Goal: Transaction & Acquisition: Purchase product/service

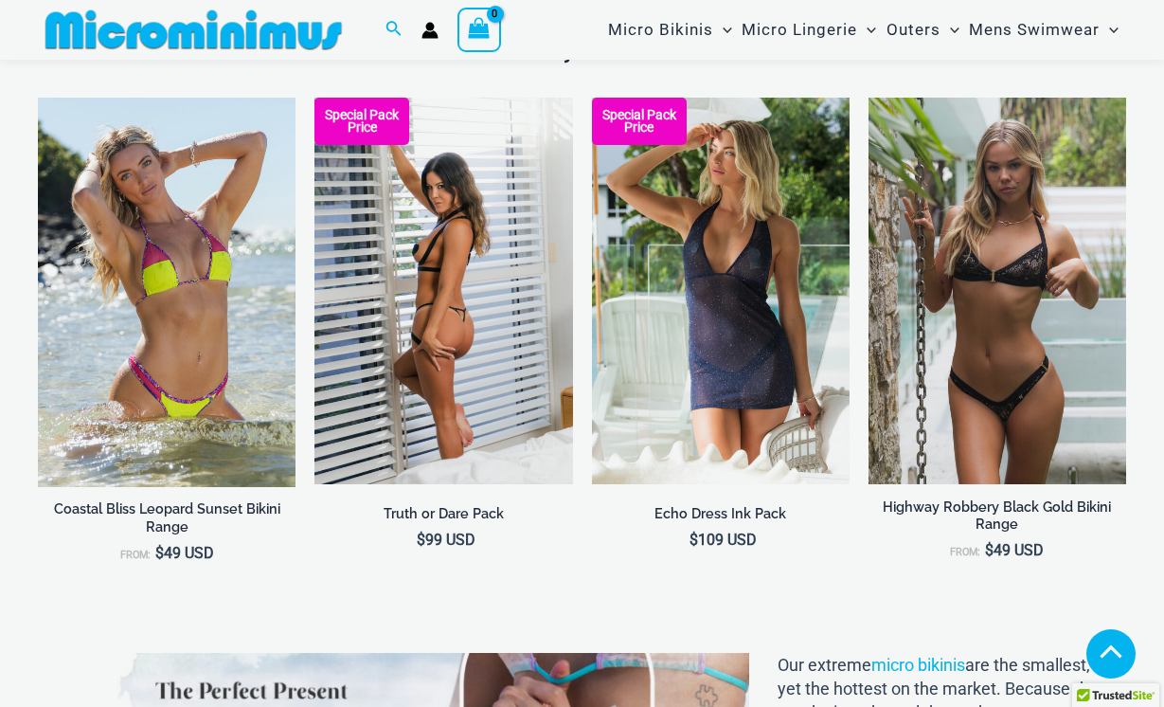
scroll to position [1945, 0]
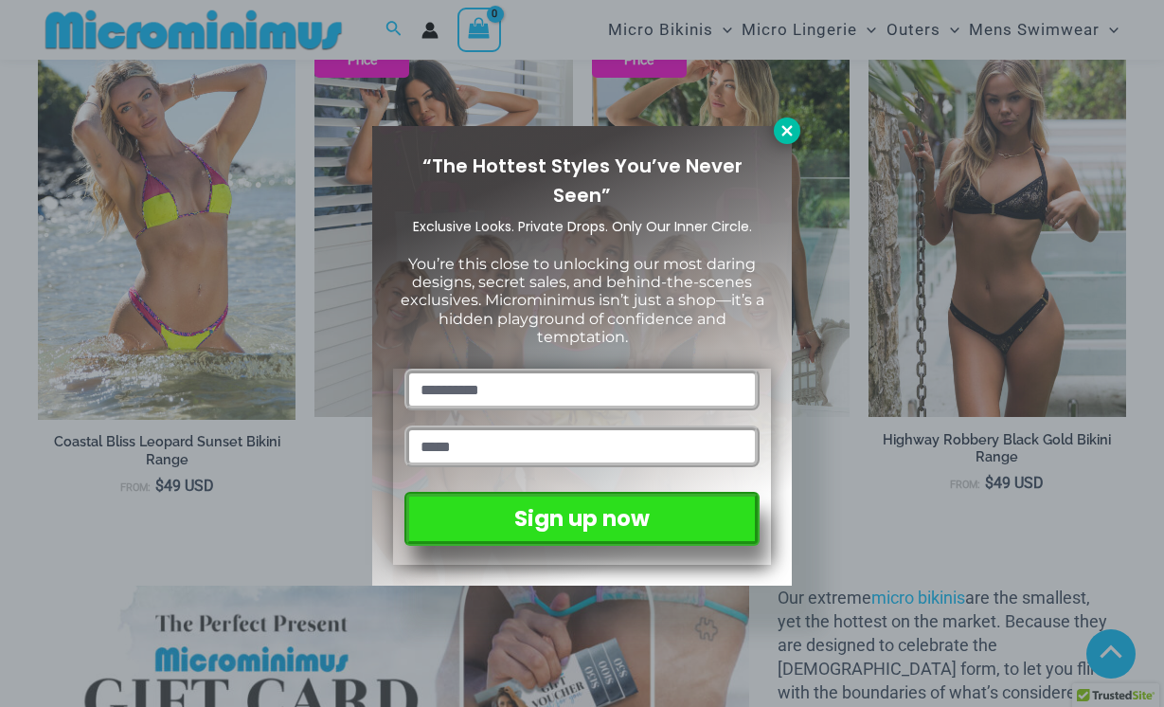
click at [786, 129] on icon at bounding box center [787, 130] width 10 height 10
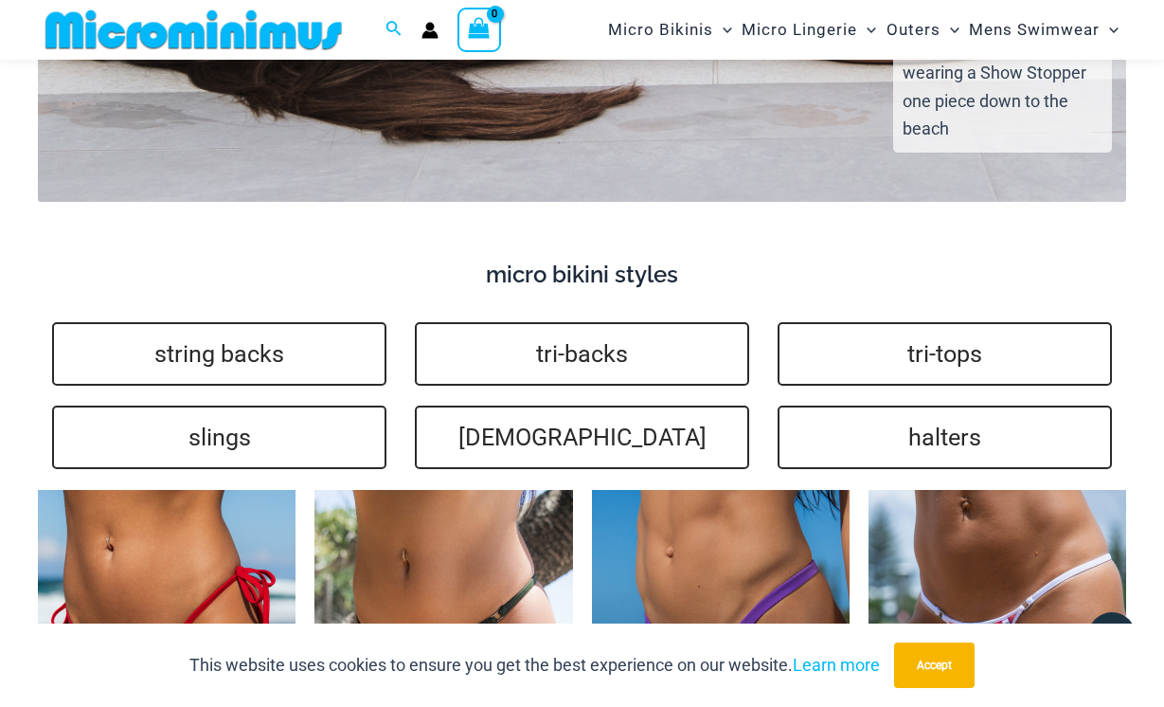
scroll to position [3953, 0]
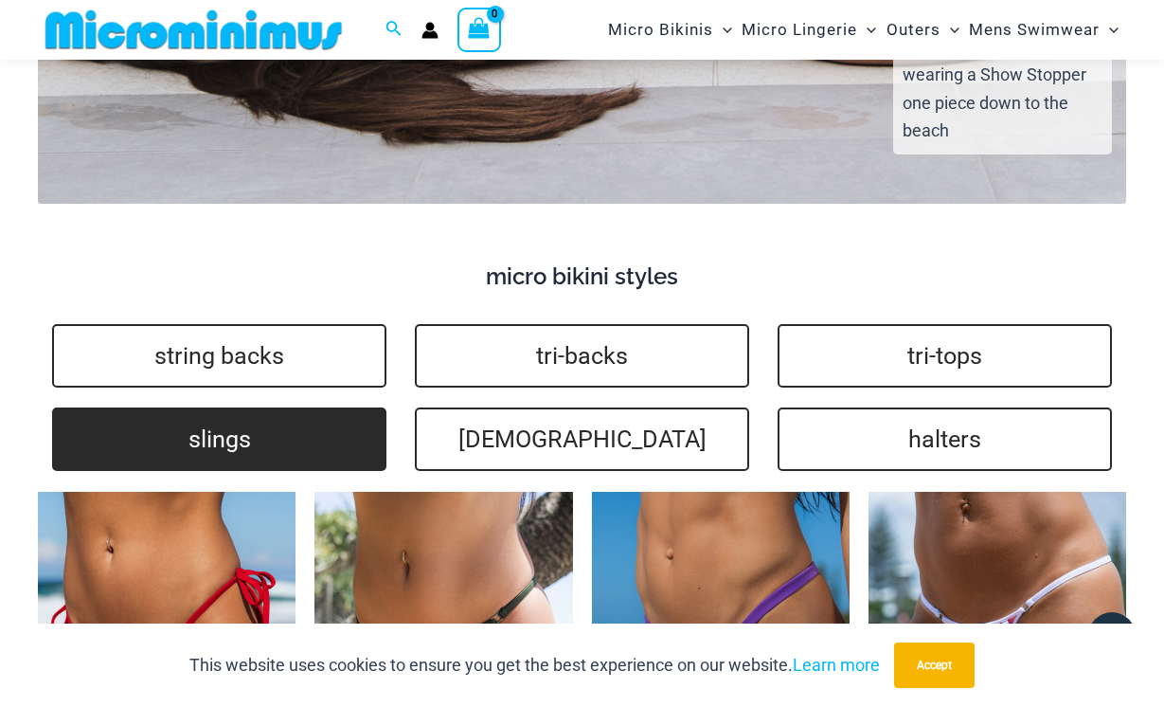
click at [227, 408] on link "slings" at bounding box center [219, 438] width 334 height 63
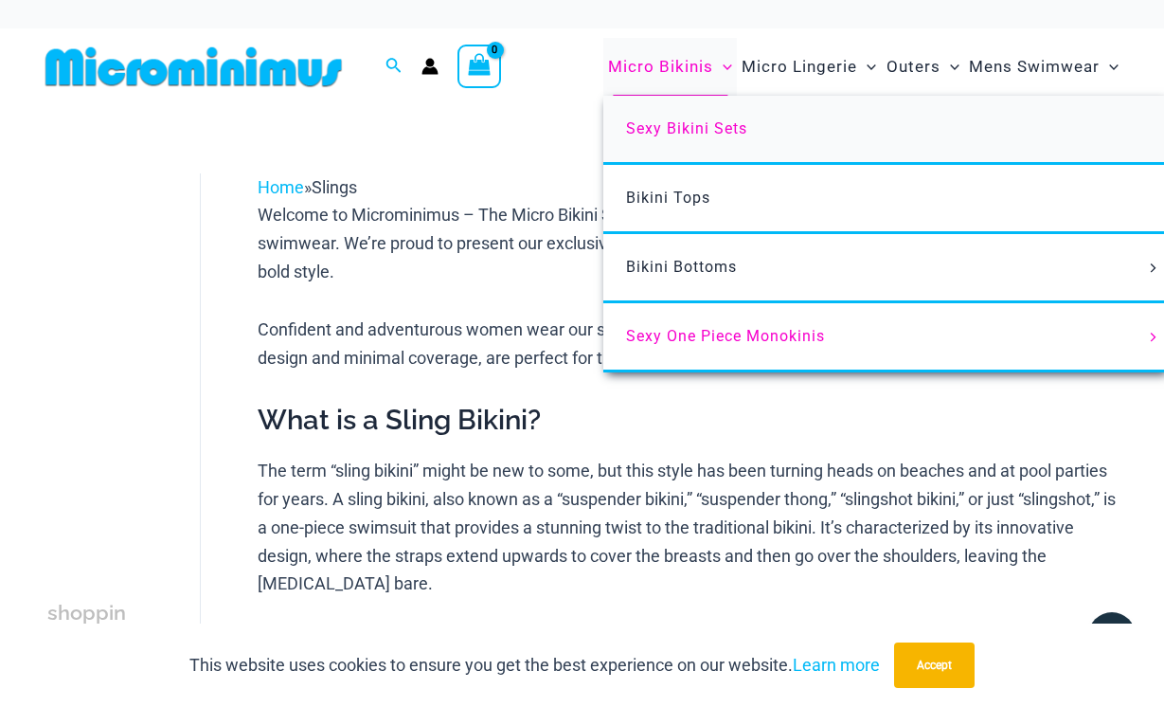
click at [689, 116] on link "Sexy Bikini Sets" at bounding box center [885, 130] width 564 height 69
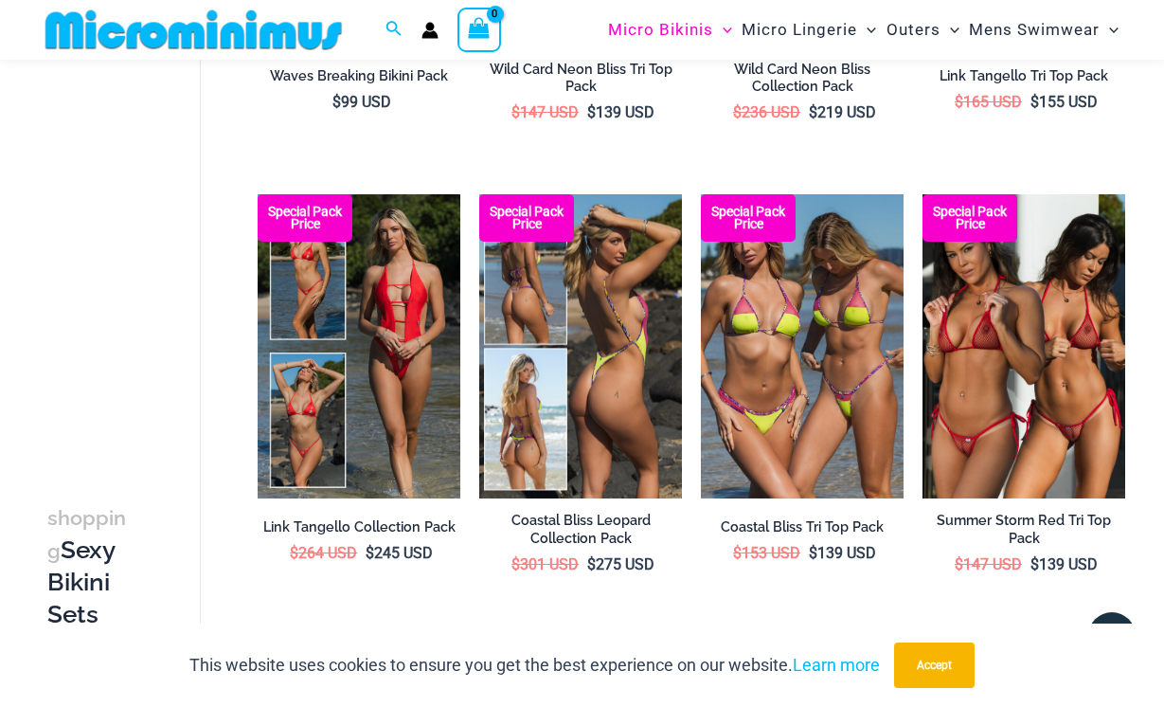
scroll to position [483, 0]
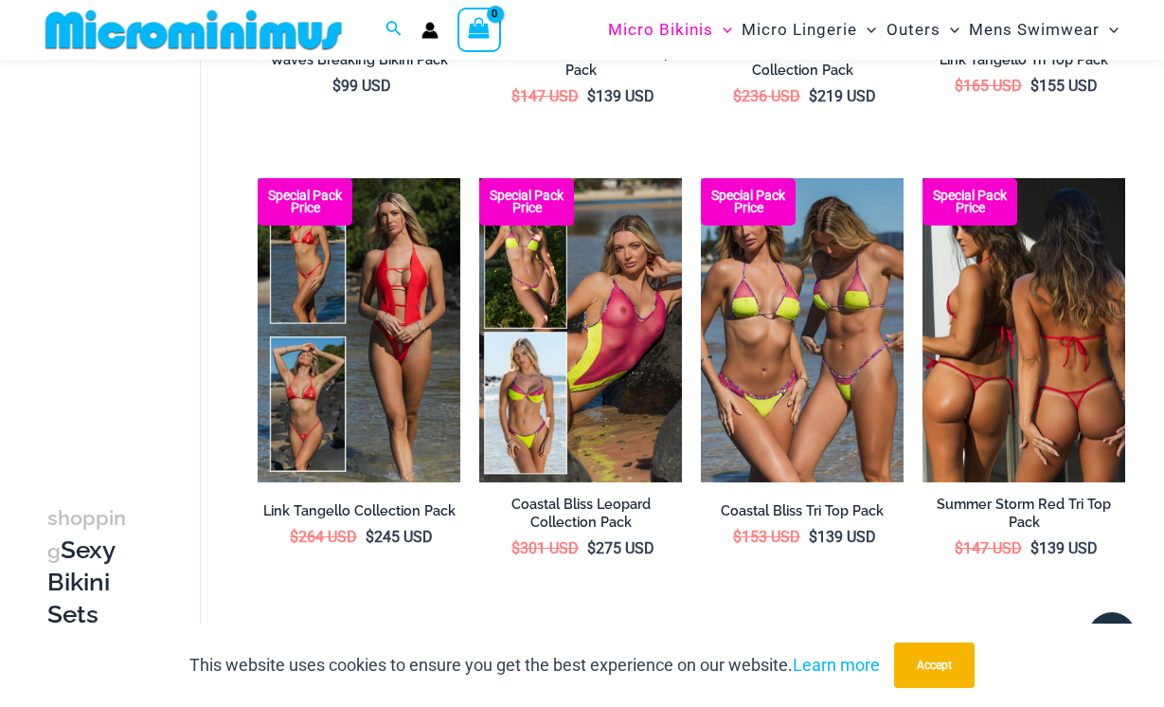
click at [1000, 359] on img at bounding box center [1024, 330] width 203 height 304
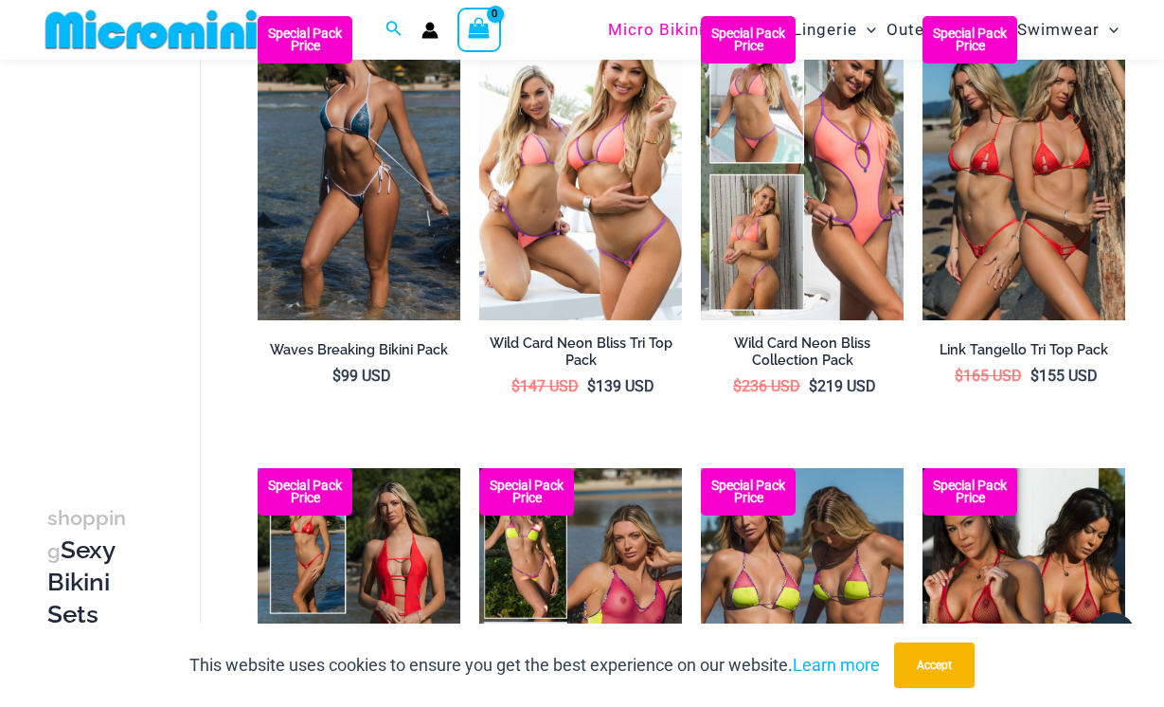
scroll to position [0, 0]
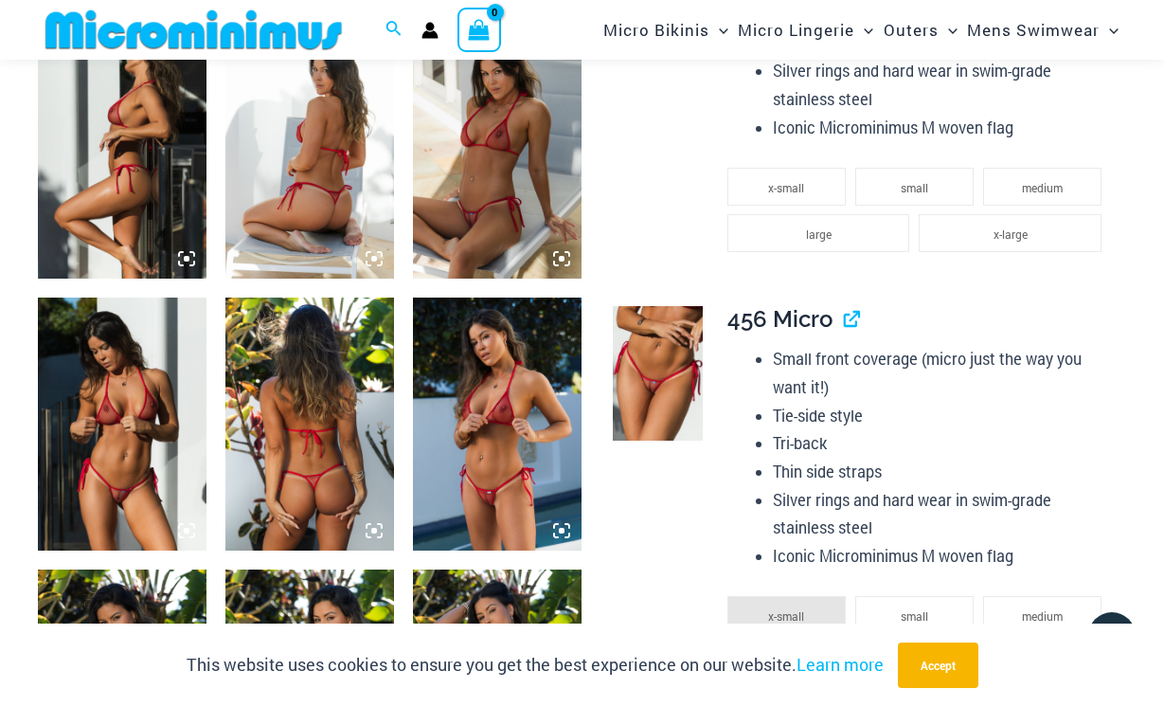
scroll to position [1257, 0]
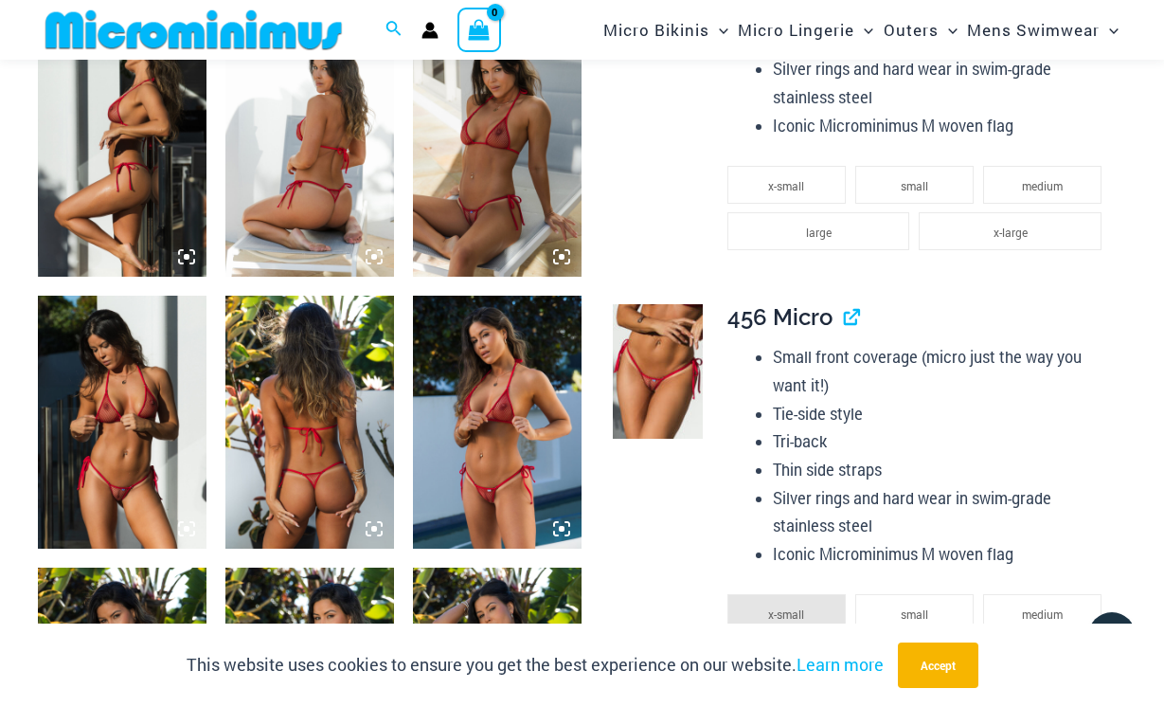
click at [368, 416] on img at bounding box center [309, 422] width 169 height 253
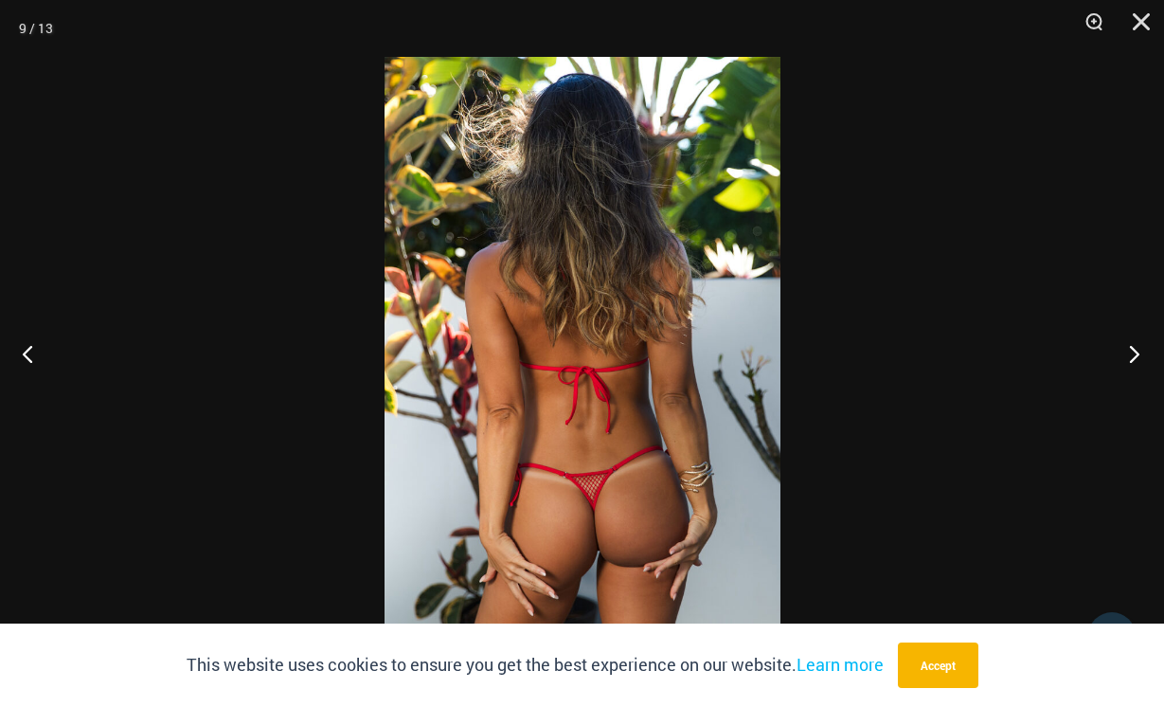
click at [1129, 355] on button "Next" at bounding box center [1128, 353] width 71 height 95
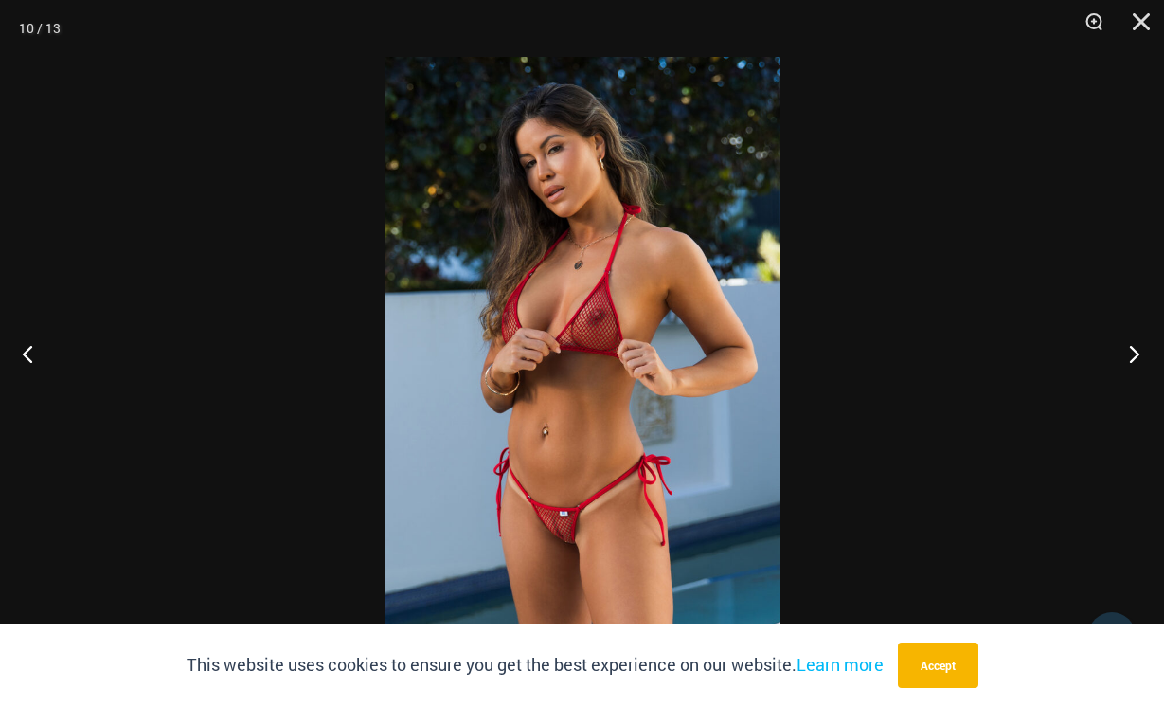
click at [1129, 355] on button "Next" at bounding box center [1128, 353] width 71 height 95
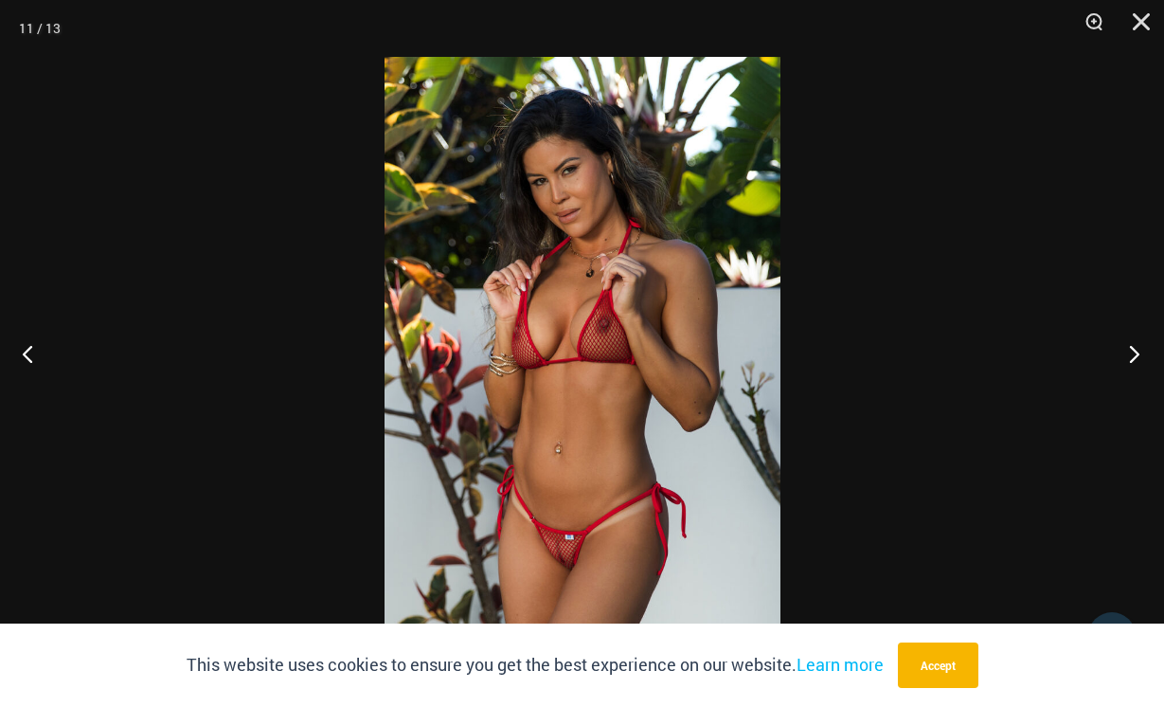
click at [1129, 355] on button "Next" at bounding box center [1128, 353] width 71 height 95
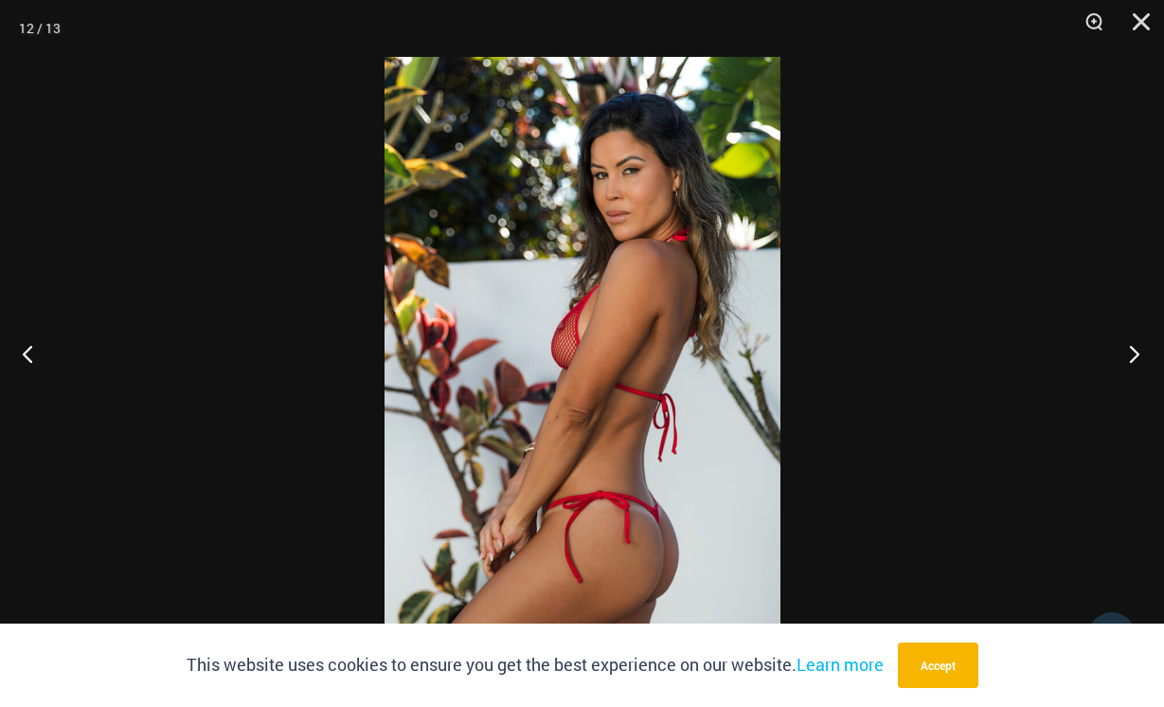
click at [1129, 355] on button "Next" at bounding box center [1128, 353] width 71 height 95
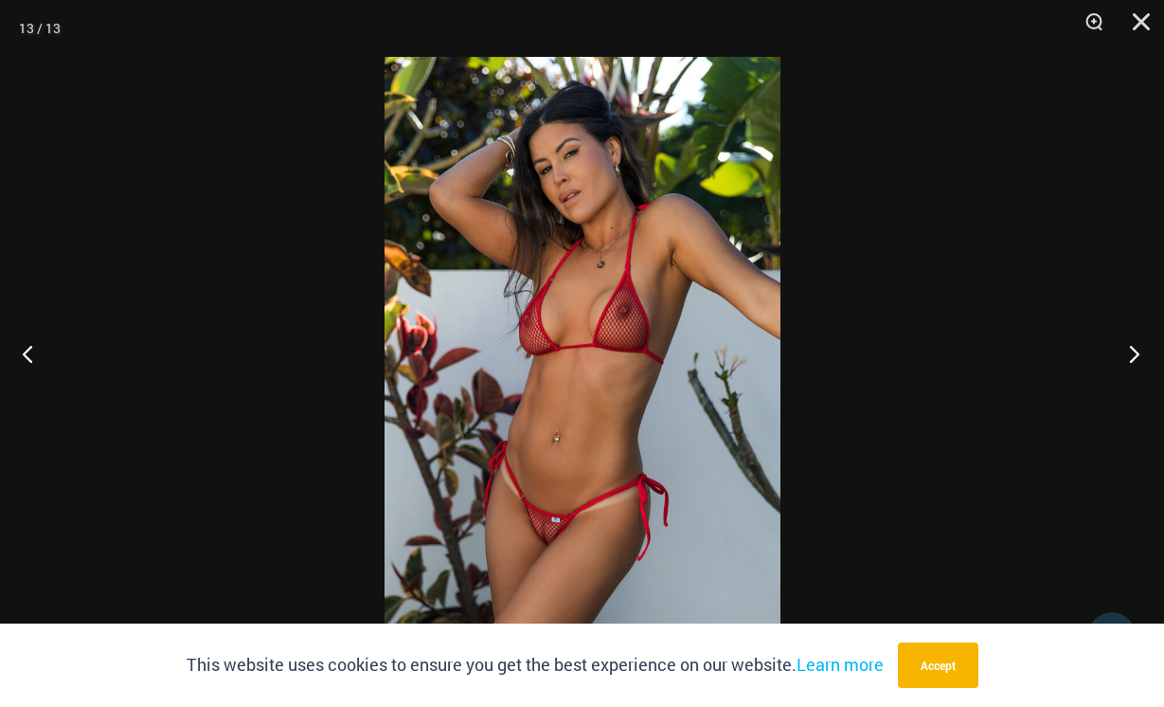
click at [1129, 355] on button "Next" at bounding box center [1128, 353] width 71 height 95
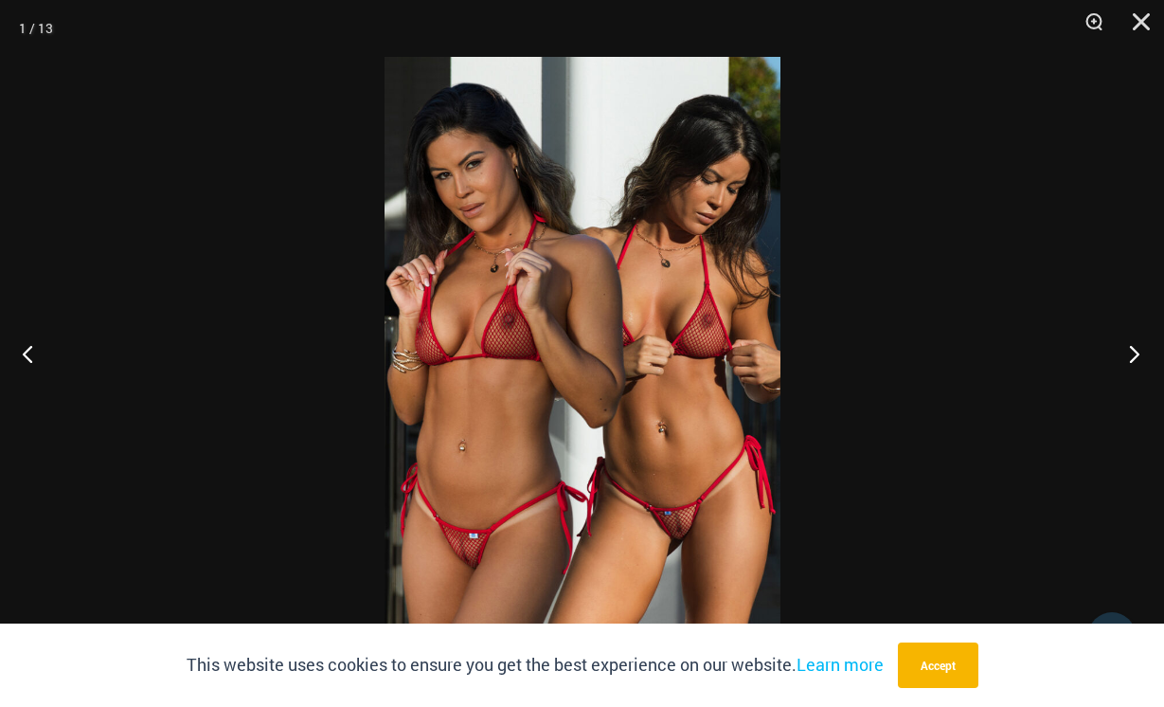
click at [1138, 349] on button "Next" at bounding box center [1128, 353] width 71 height 95
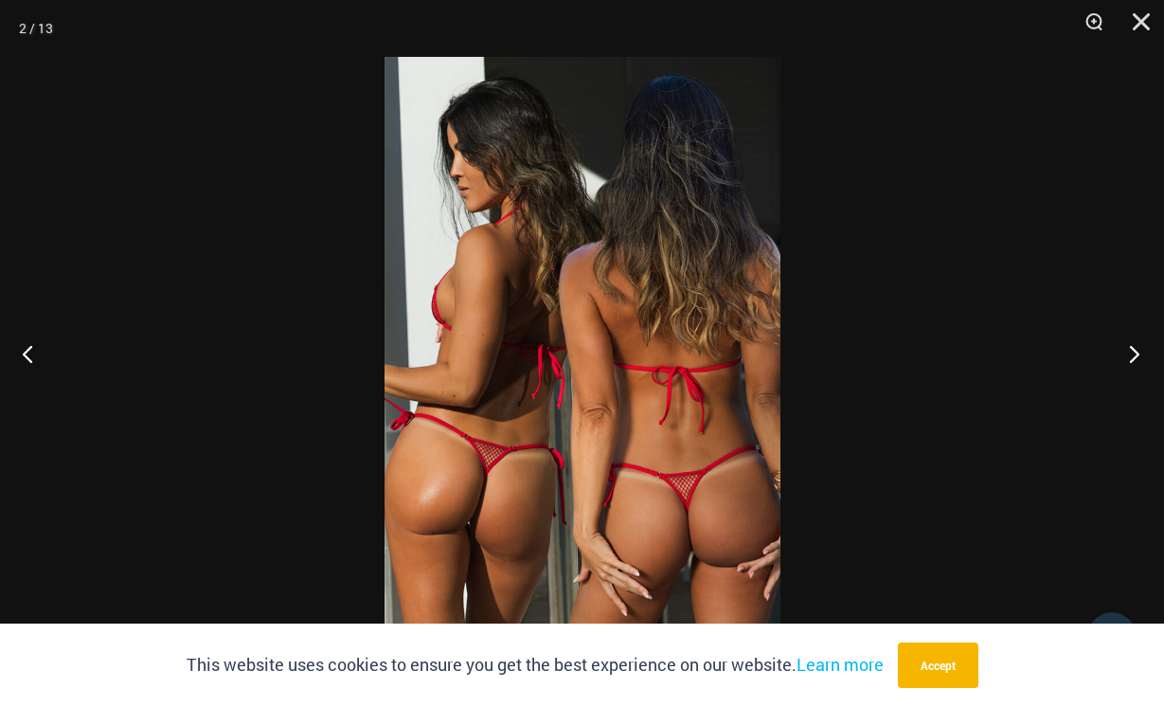
click at [1138, 349] on button "Next" at bounding box center [1128, 353] width 71 height 95
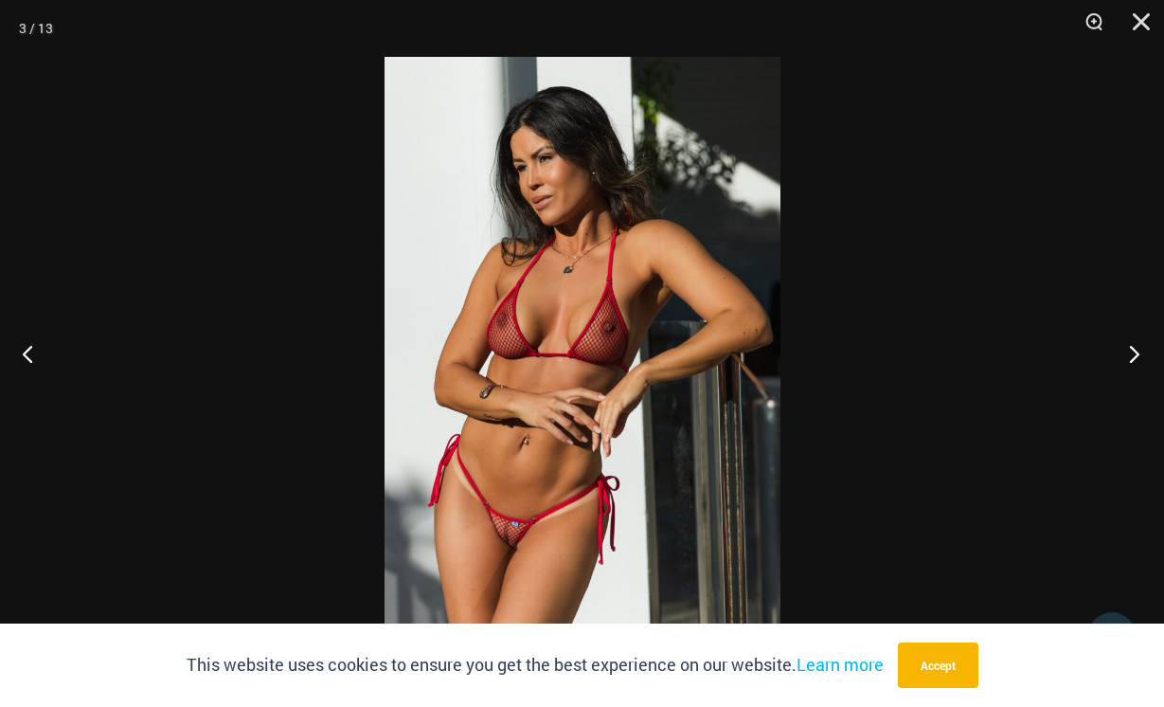
click at [1140, 344] on button "Next" at bounding box center [1128, 353] width 71 height 95
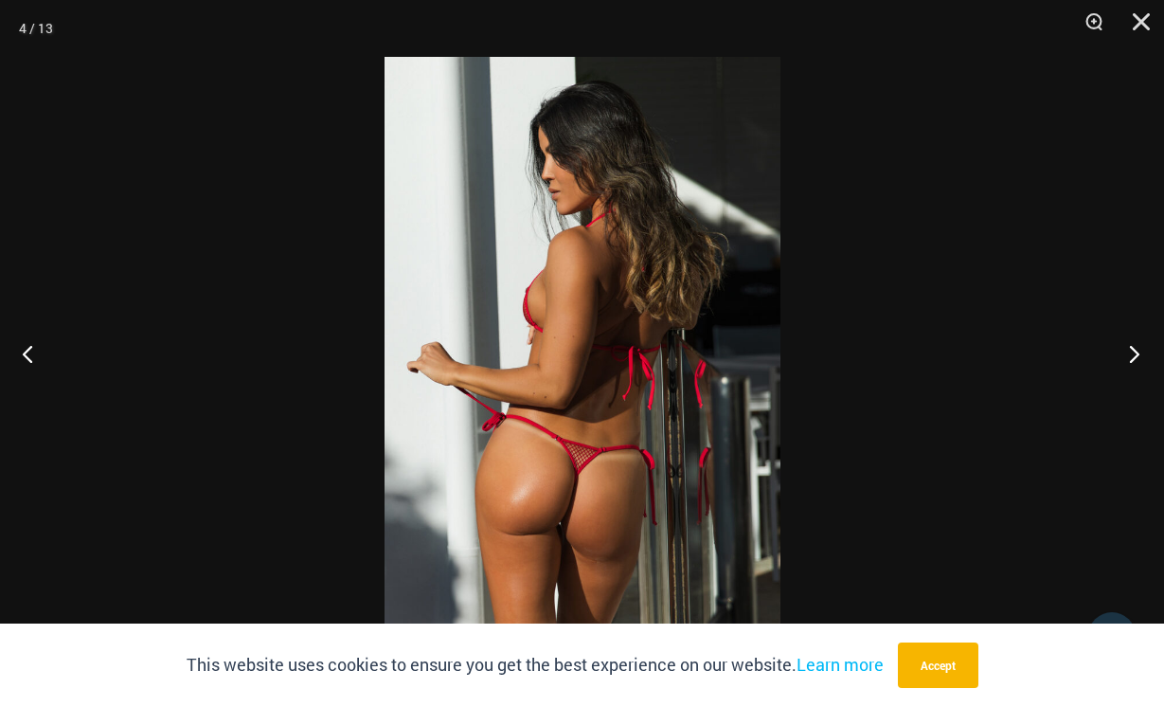
click at [1138, 344] on button "Next" at bounding box center [1128, 353] width 71 height 95
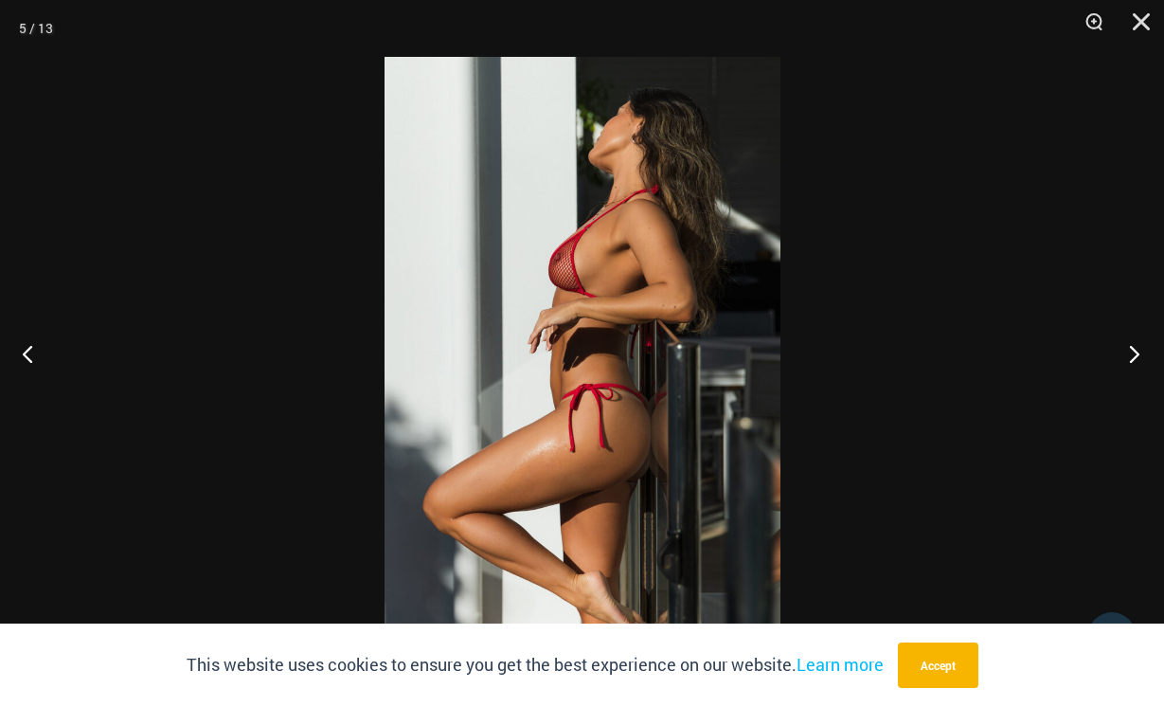
click at [1132, 343] on button "Next" at bounding box center [1128, 353] width 71 height 95
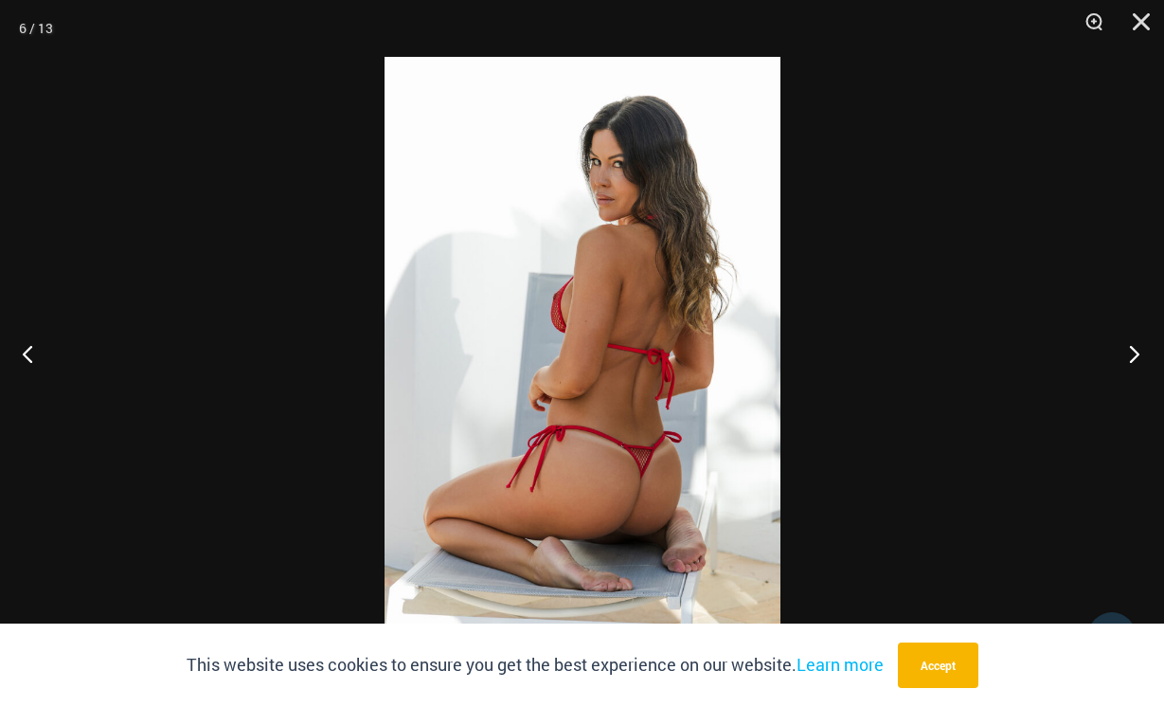
click at [1132, 343] on button "Next" at bounding box center [1128, 353] width 71 height 95
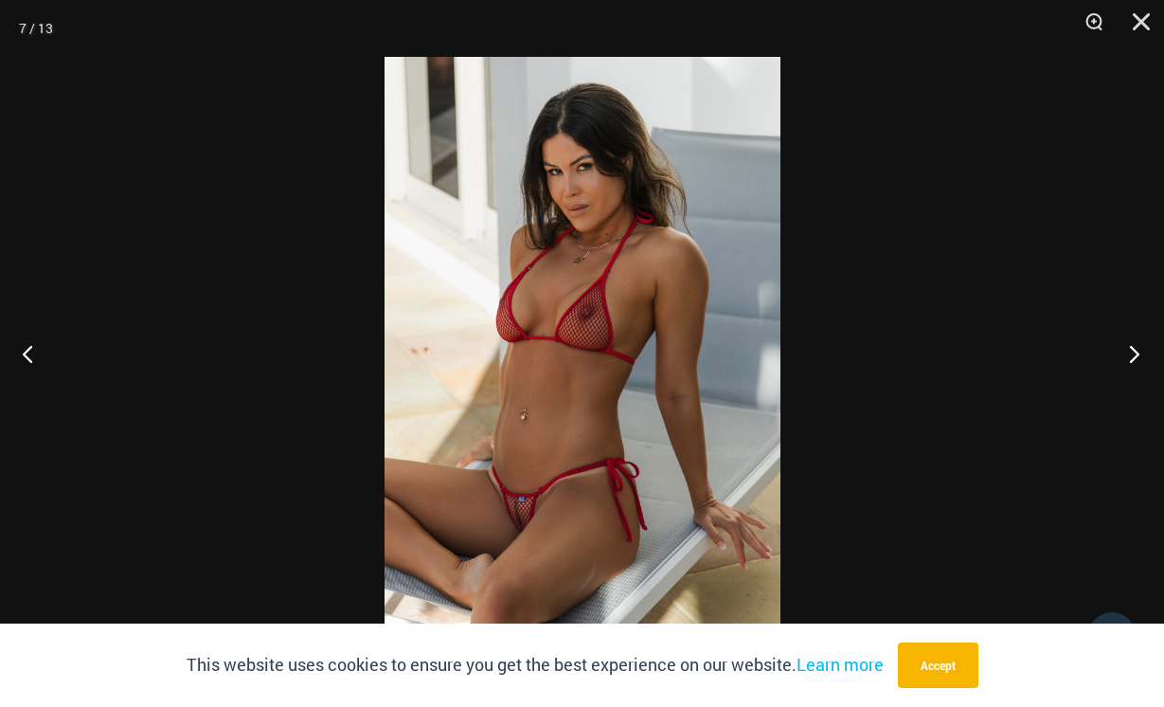
click at [1132, 343] on button "Next" at bounding box center [1128, 353] width 71 height 95
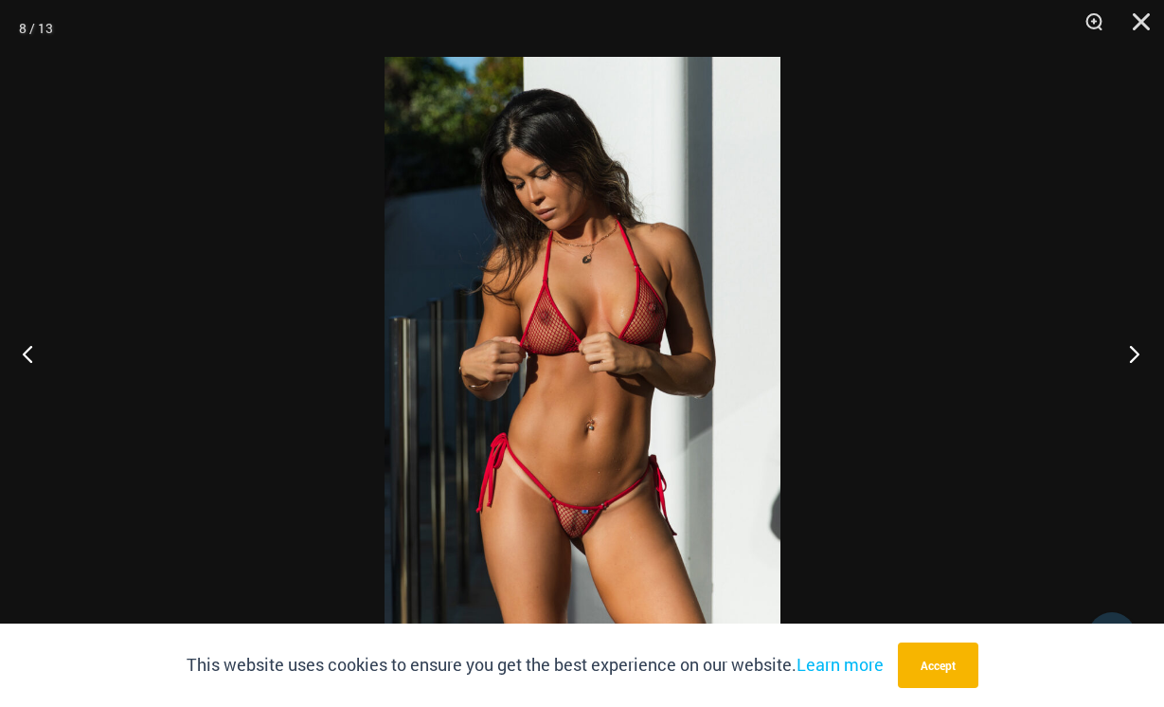
click at [1132, 343] on button "Next" at bounding box center [1128, 353] width 71 height 95
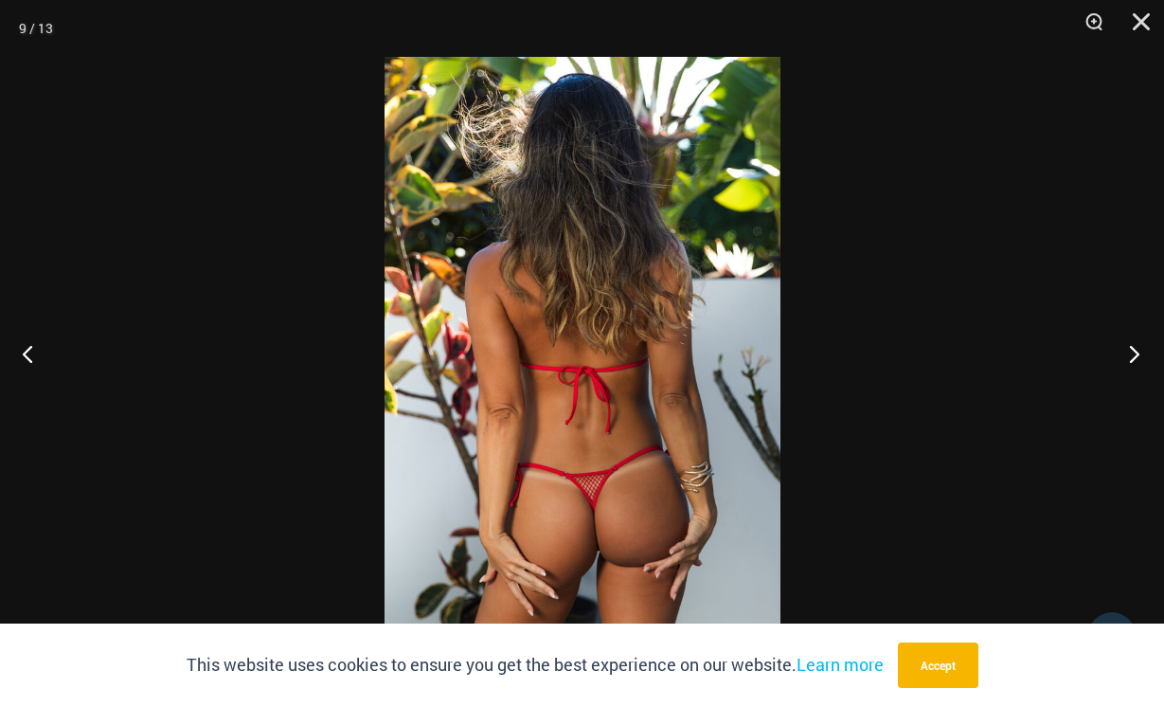
click at [1131, 343] on button "Next" at bounding box center [1128, 353] width 71 height 95
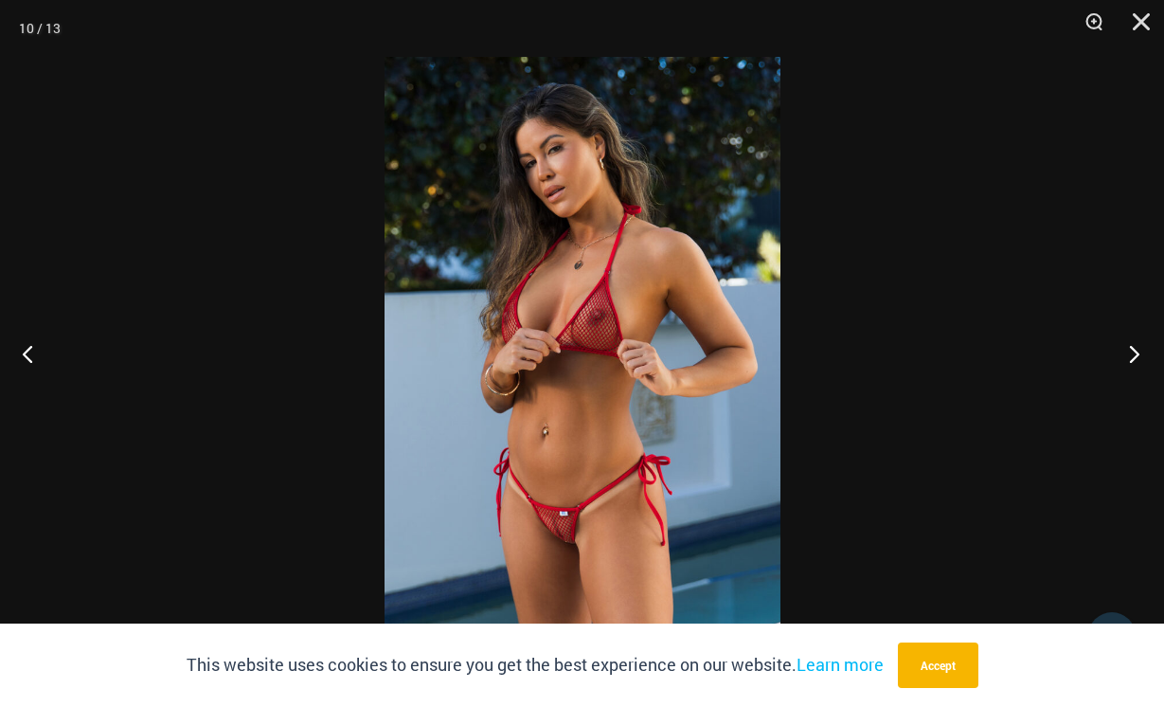
click at [1131, 343] on button "Next" at bounding box center [1128, 353] width 71 height 95
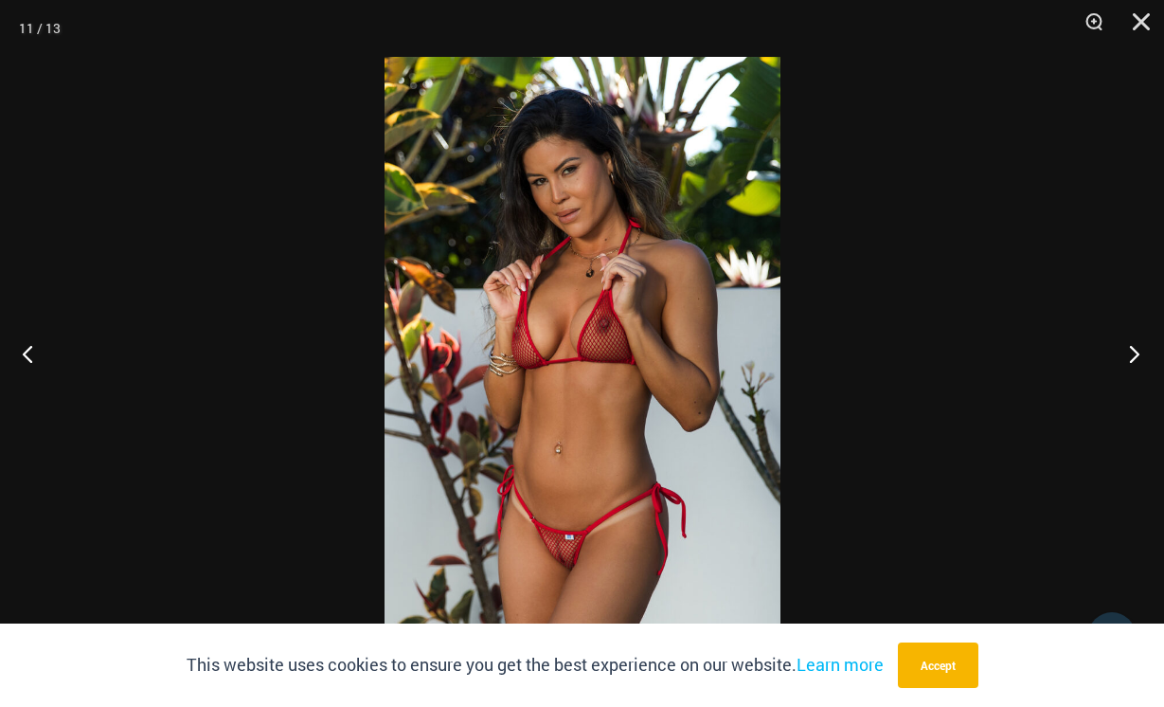
click at [1131, 343] on button "Next" at bounding box center [1128, 353] width 71 height 95
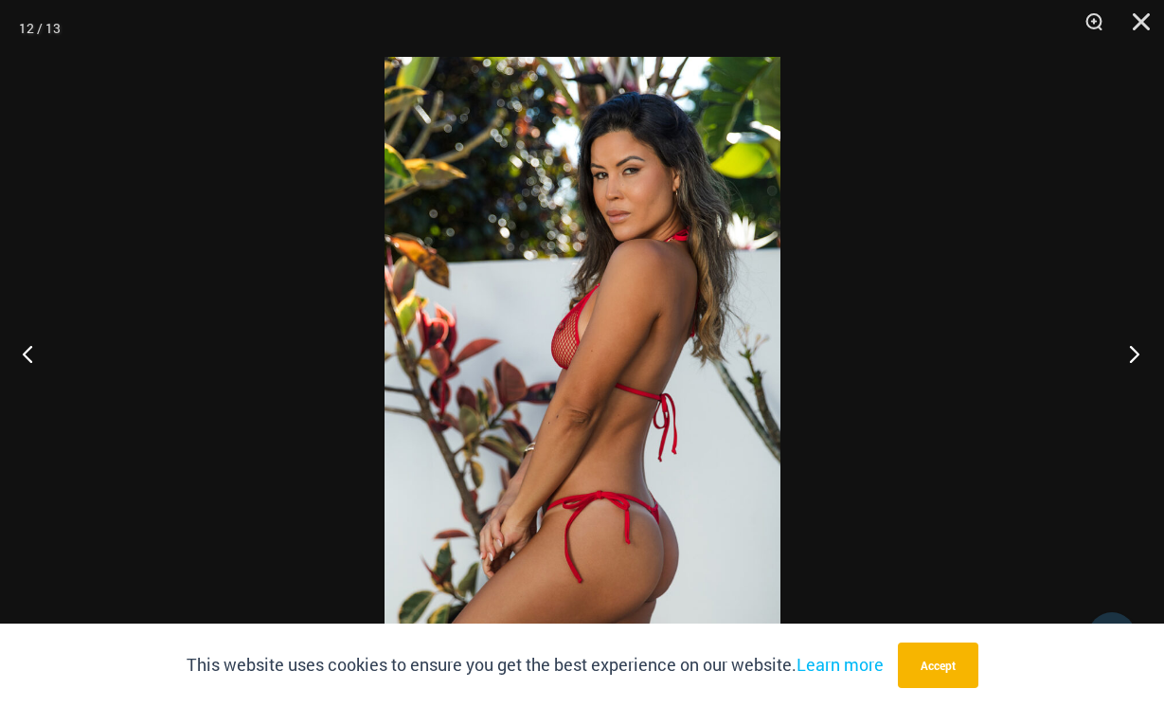
click at [1131, 343] on button "Next" at bounding box center [1128, 353] width 71 height 95
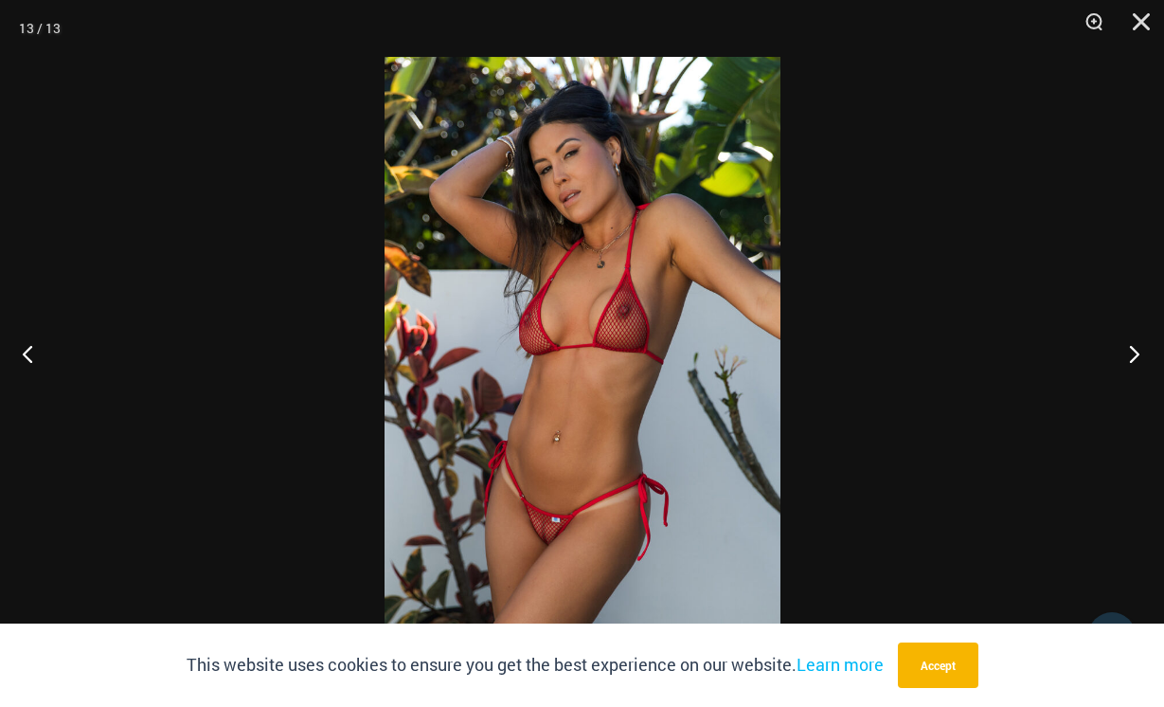
click at [1131, 343] on button "Next" at bounding box center [1128, 353] width 71 height 95
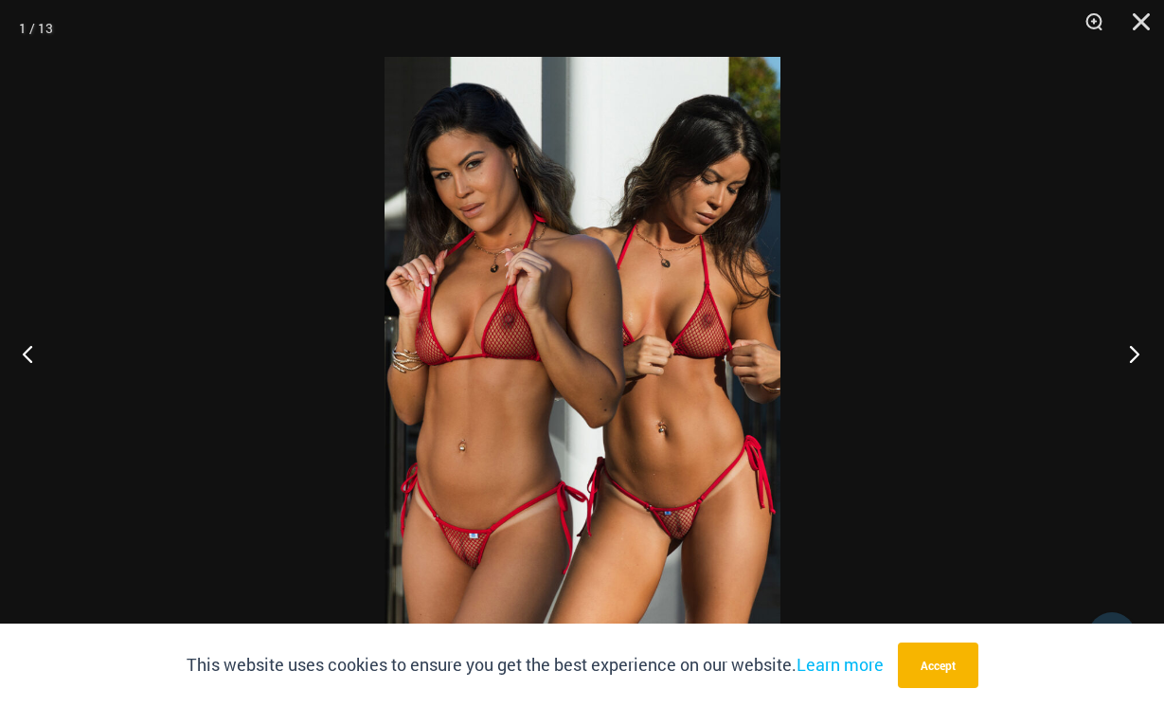
click at [1131, 343] on button "Next" at bounding box center [1128, 353] width 71 height 95
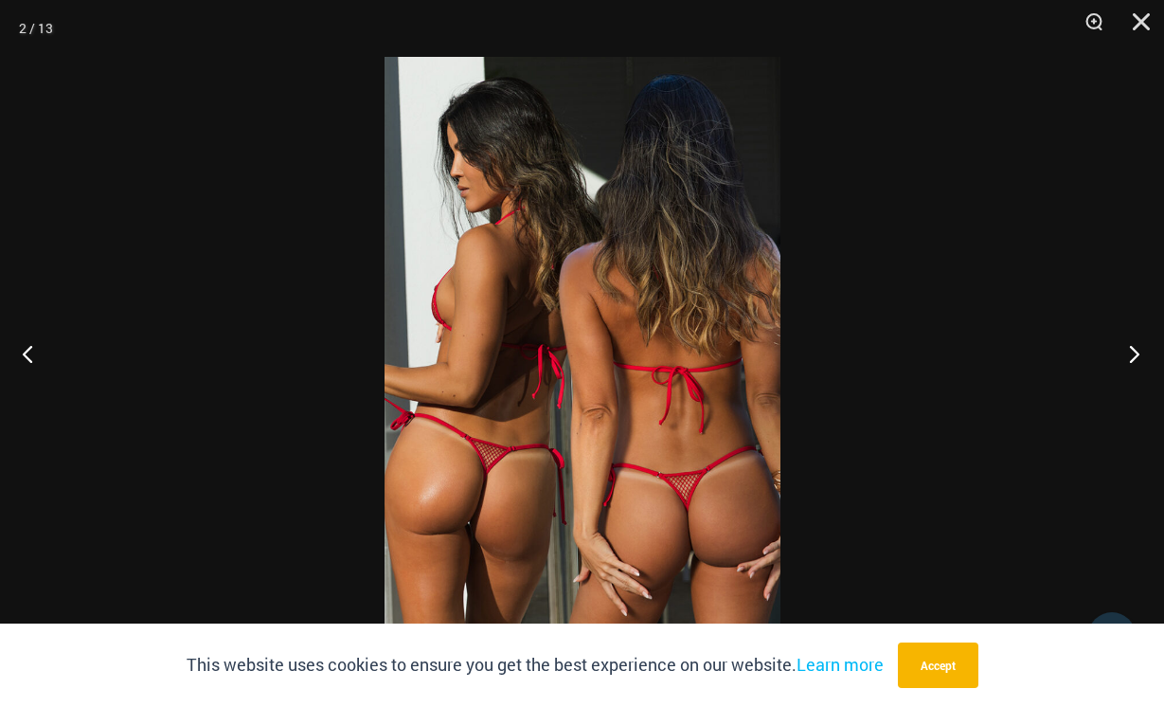
click at [1131, 343] on button "Next" at bounding box center [1128, 353] width 71 height 95
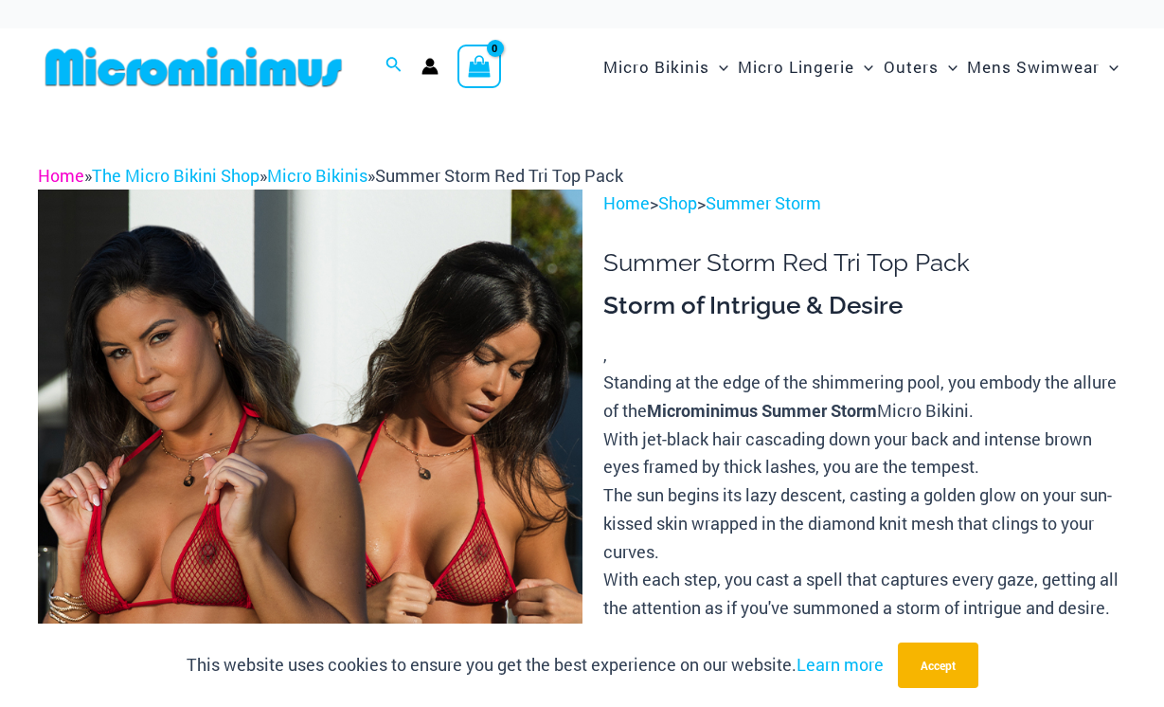
click at [74, 174] on link "Home" at bounding box center [61, 175] width 46 height 23
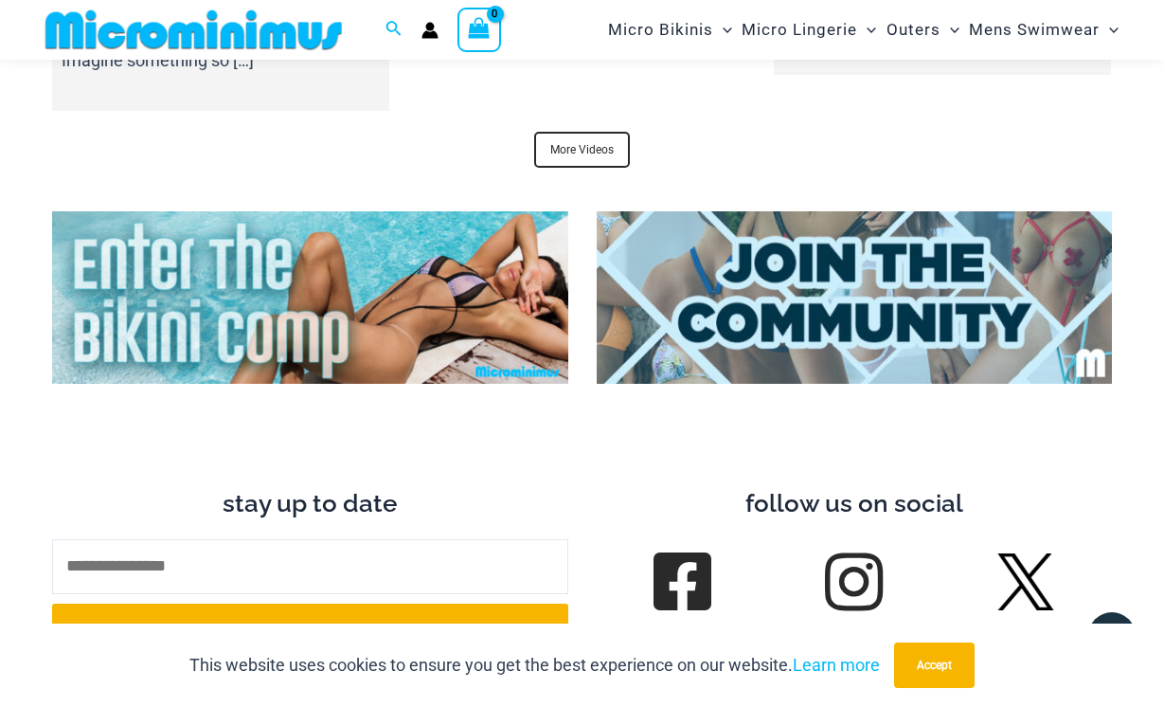
scroll to position [6935, 0]
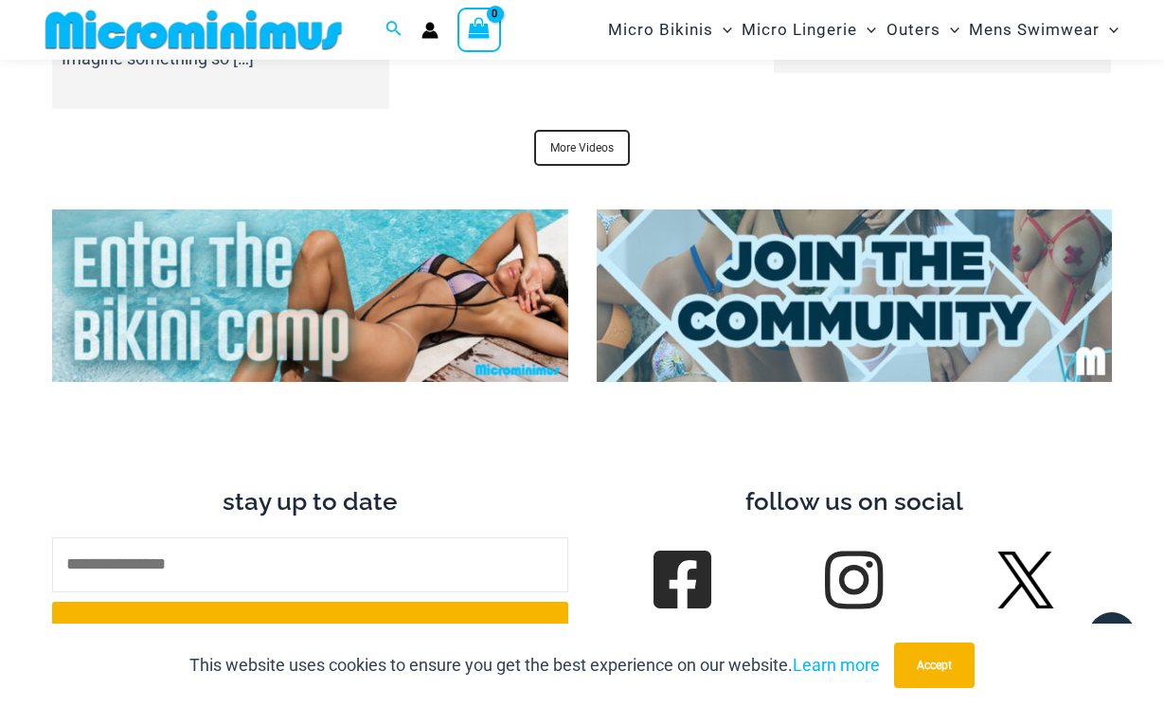
click at [376, 276] on img at bounding box center [310, 295] width 516 height 172
